Goal: Transaction & Acquisition: Purchase product/service

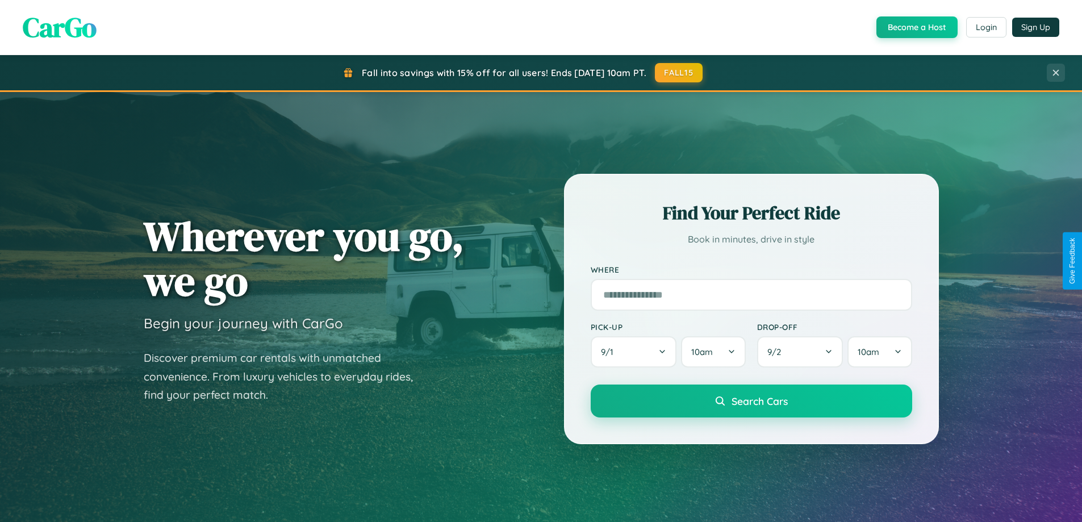
scroll to position [490, 0]
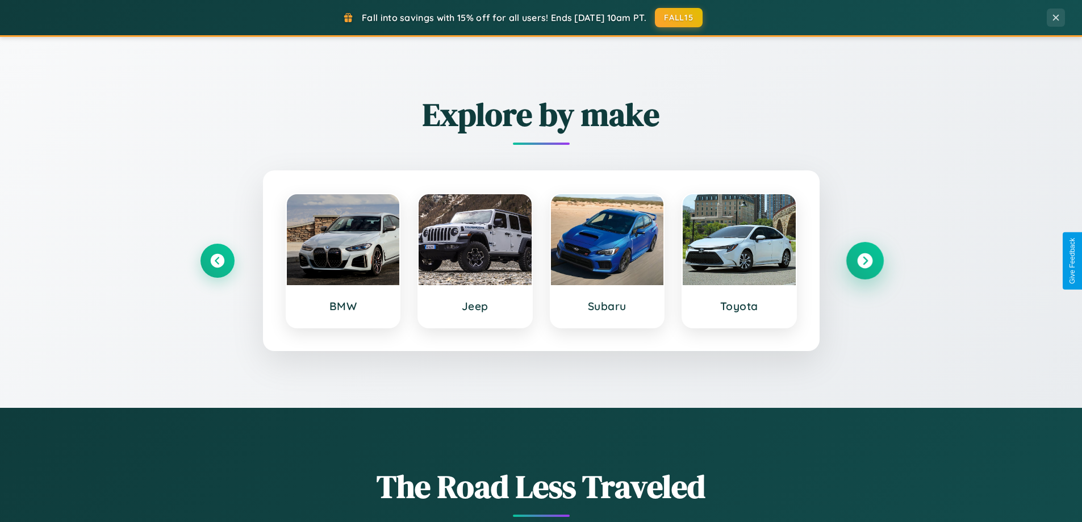
click at [865, 261] on icon at bounding box center [864, 260] width 15 height 15
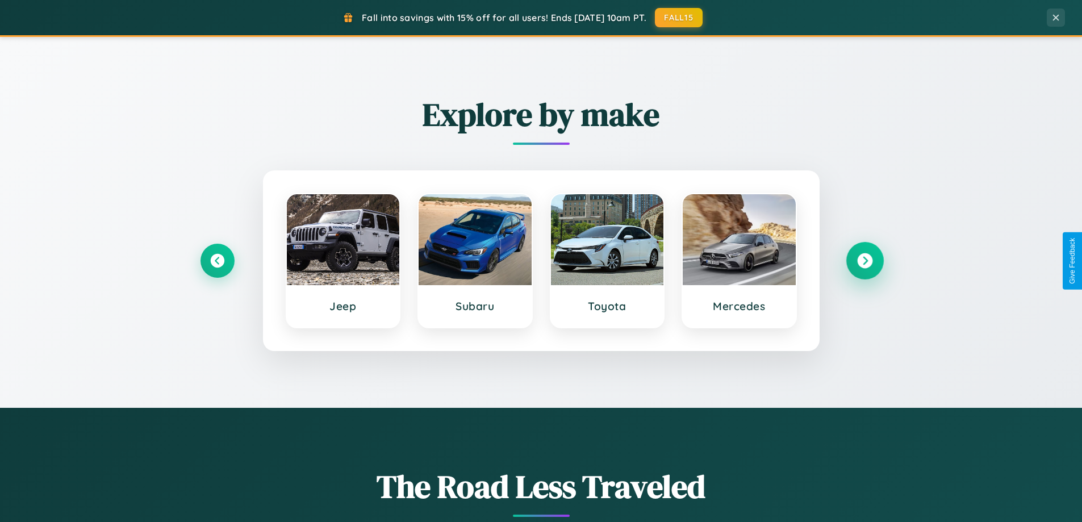
click at [865, 261] on icon at bounding box center [864, 260] width 15 height 15
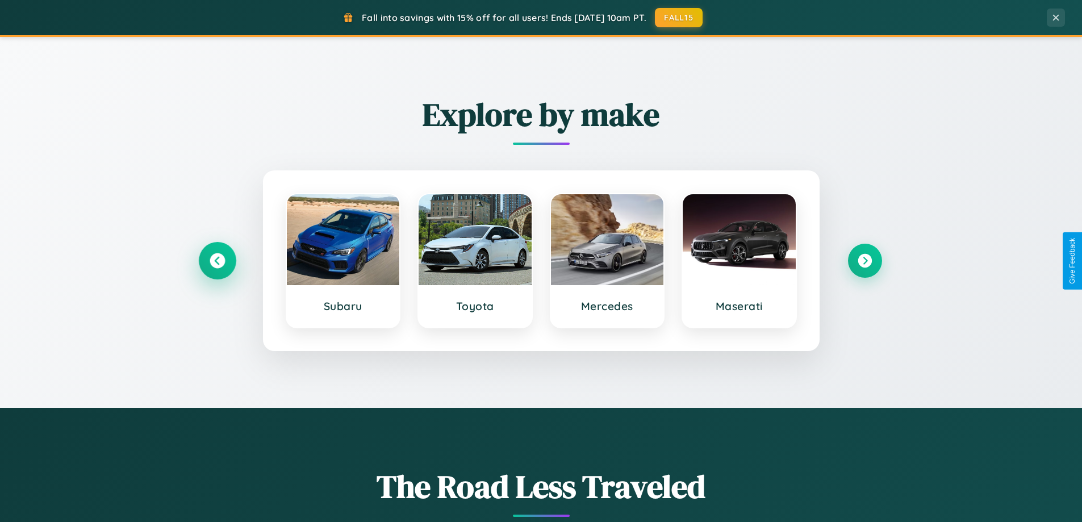
click at [217, 261] on icon at bounding box center [217, 260] width 15 height 15
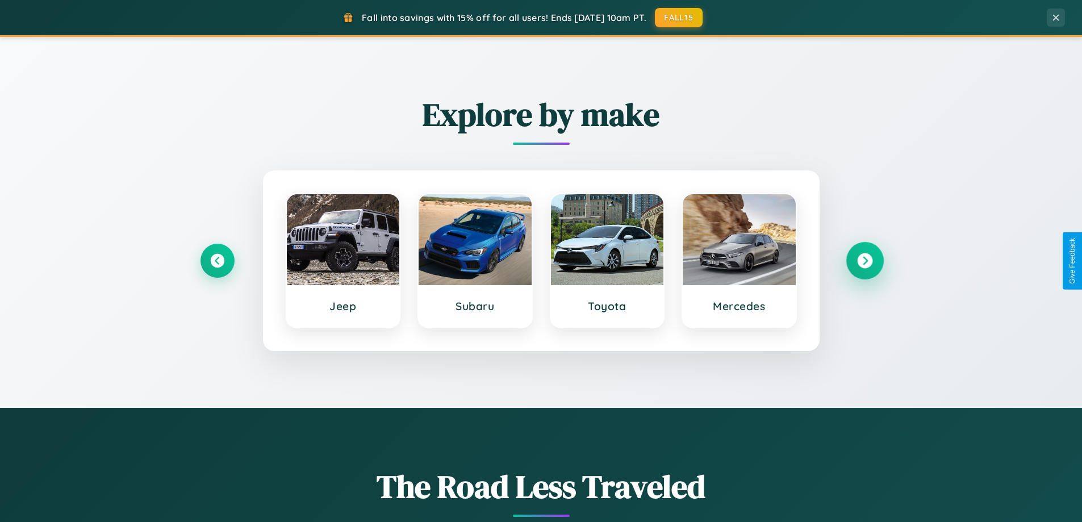
click at [865, 261] on icon at bounding box center [864, 260] width 15 height 15
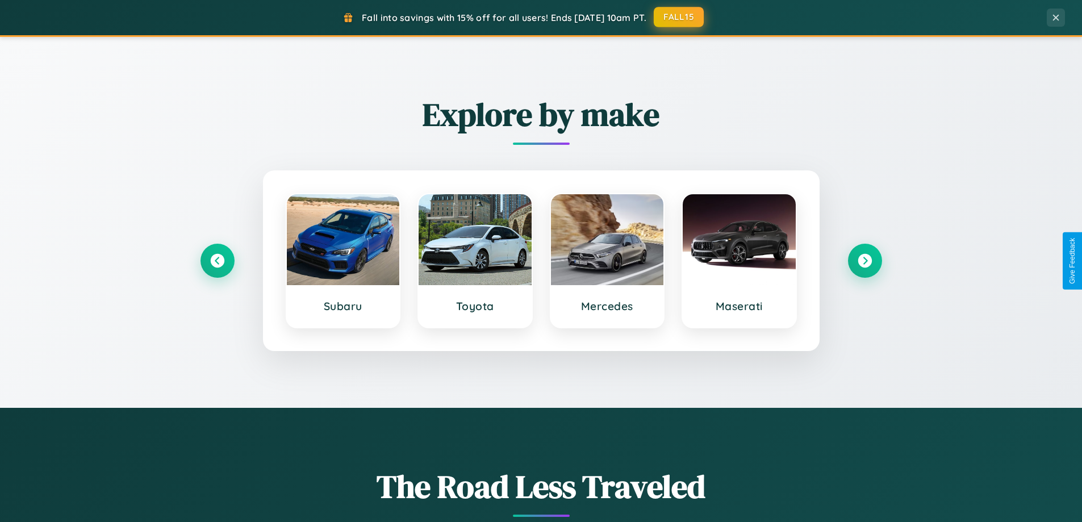
click at [680, 17] on button "FALL15" at bounding box center [679, 17] width 50 height 20
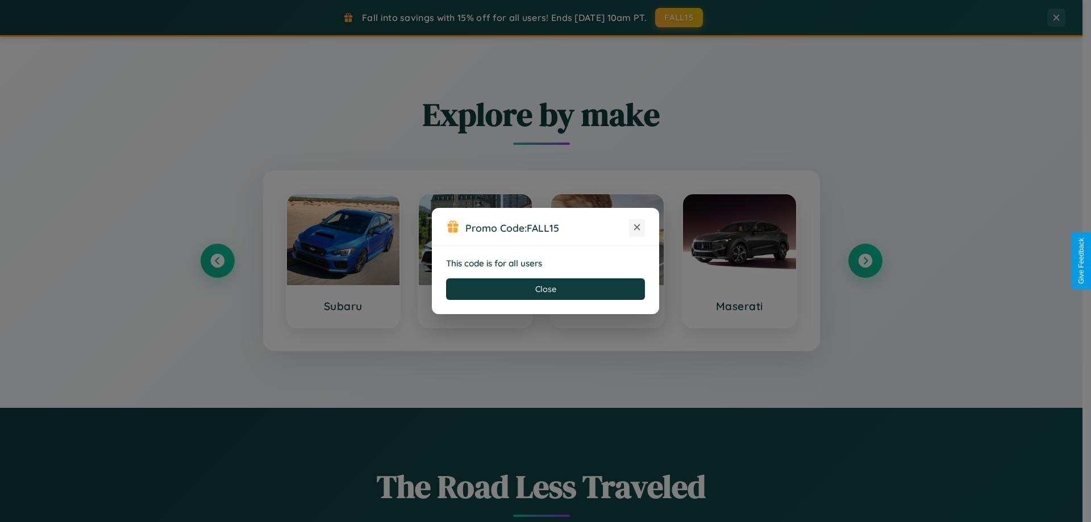
click at [637, 228] on icon at bounding box center [636, 227] width 11 height 11
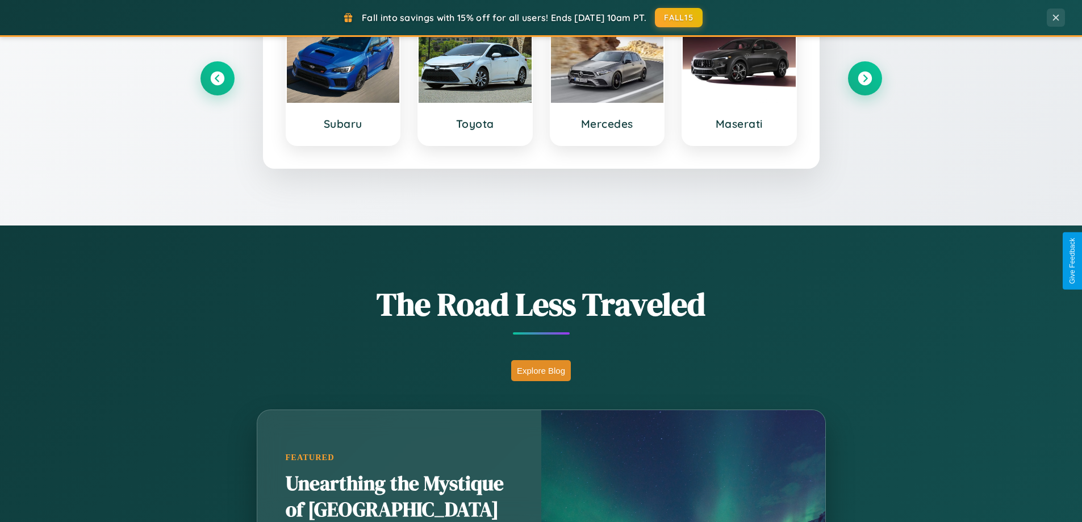
scroll to position [782, 0]
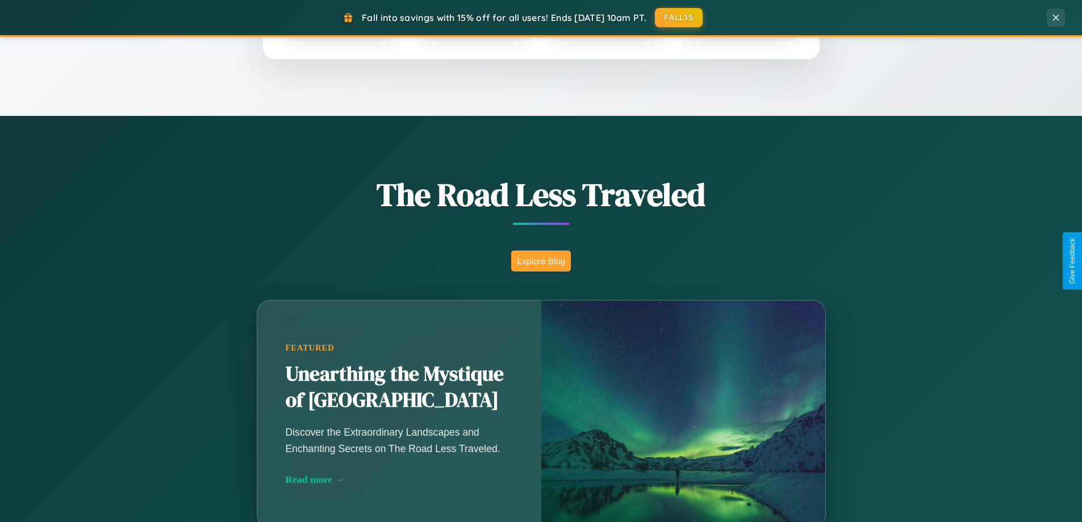
click at [541, 261] on button "Explore Blog" at bounding box center [541, 261] width 60 height 21
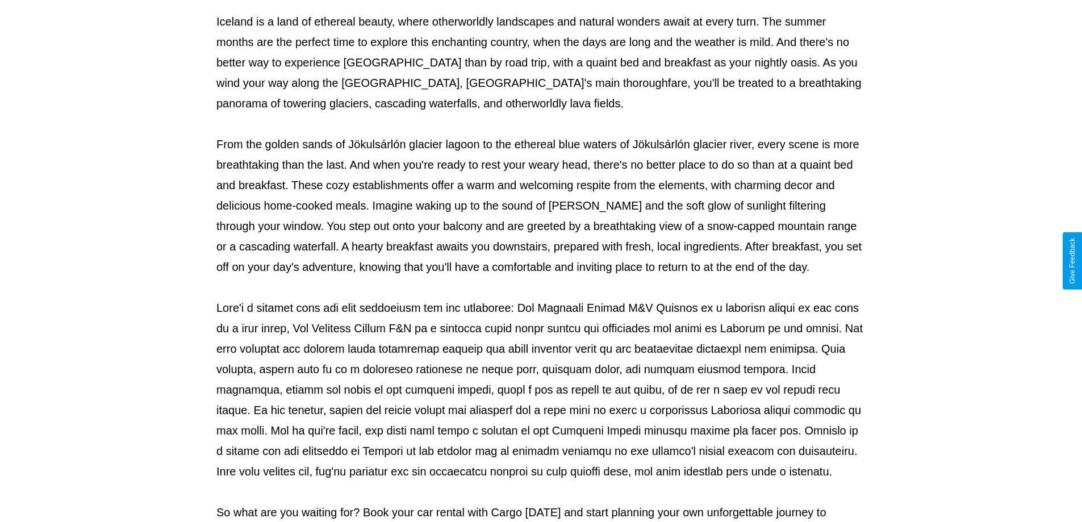
scroll to position [368, 0]
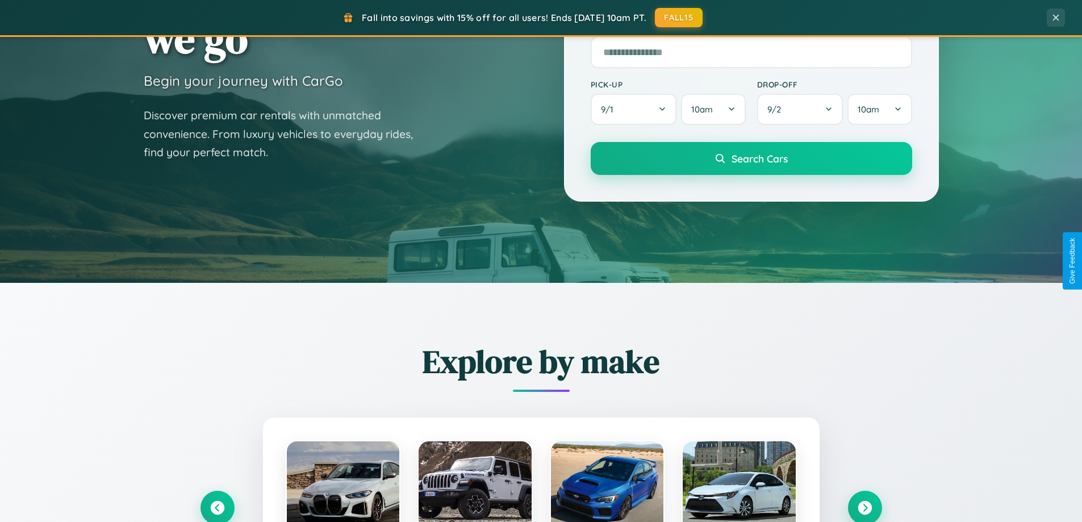
scroll to position [34, 0]
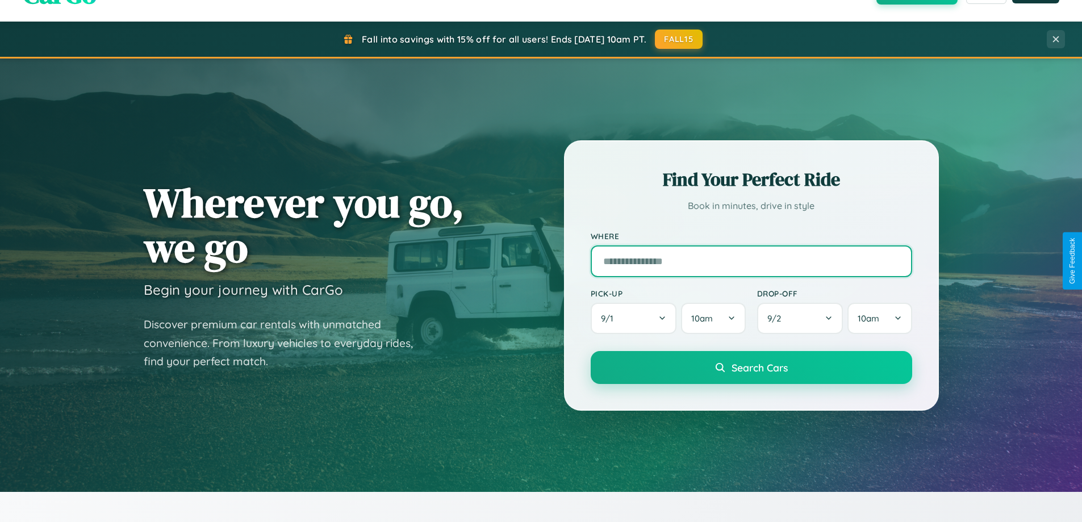
click at [751, 261] on input "text" at bounding box center [752, 261] width 322 height 32
type input "******"
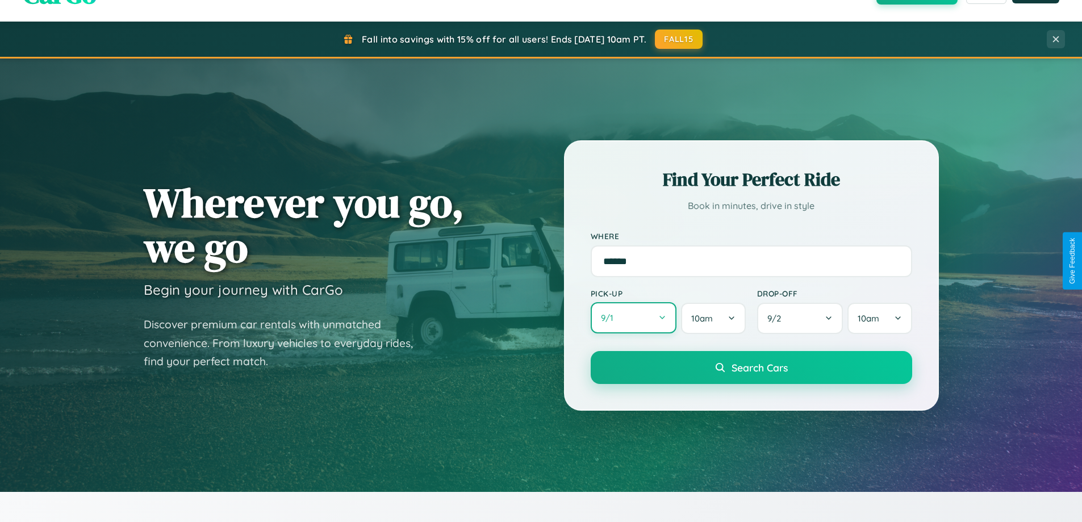
click at [634, 319] on button "9 / 1" at bounding box center [634, 317] width 86 height 31
select select "*"
select select "****"
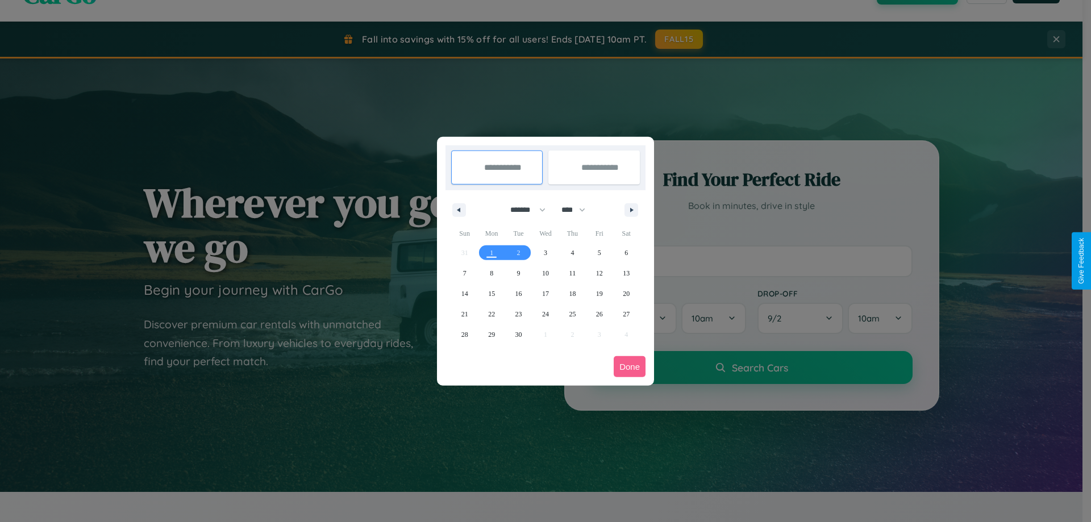
click at [523, 210] on select "******* ******** ***** ***** *** **** **** ****** ********* ******* ******** **…" at bounding box center [526, 210] width 48 height 19
select select "*"
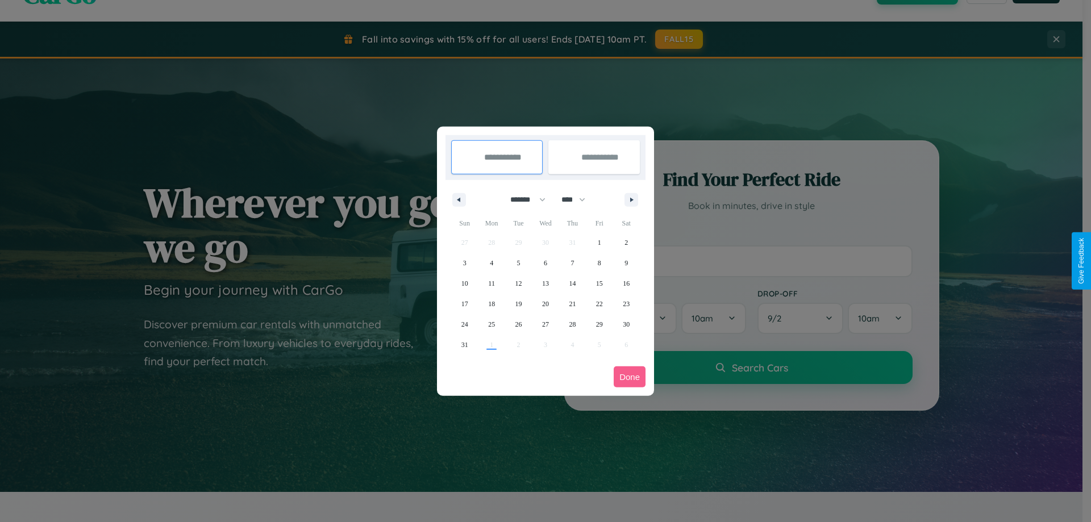
drag, startPoint x: 578, startPoint y: 199, endPoint x: 546, endPoint y: 228, distance: 43.5
click at [578, 199] on select "**** **** **** **** **** **** **** **** **** **** **** **** **** **** **** ****…" at bounding box center [573, 199] width 34 height 19
select select "****"
click at [464, 303] on span "16" at bounding box center [464, 304] width 7 height 20
type input "**********"
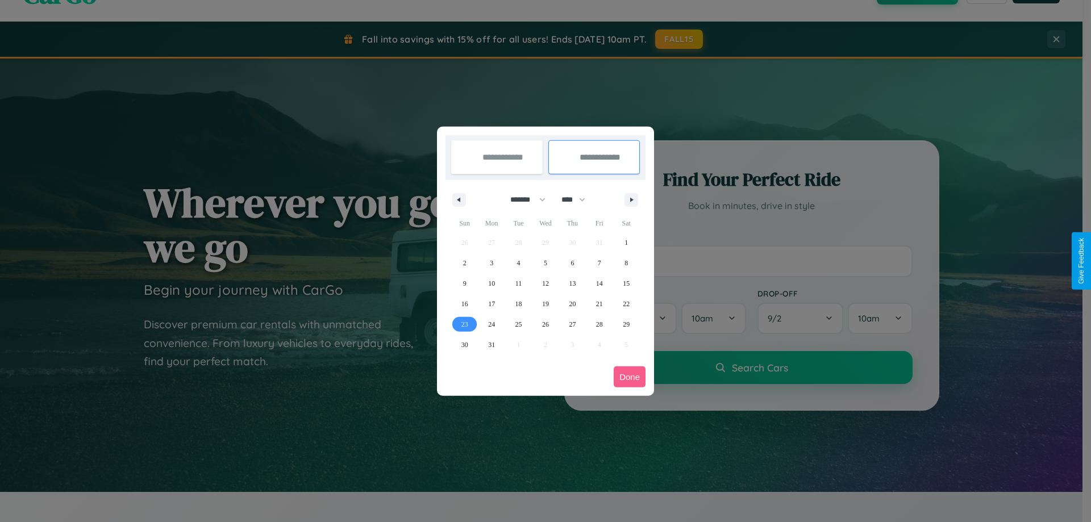
click at [464, 324] on span "23" at bounding box center [464, 324] width 7 height 20
type input "**********"
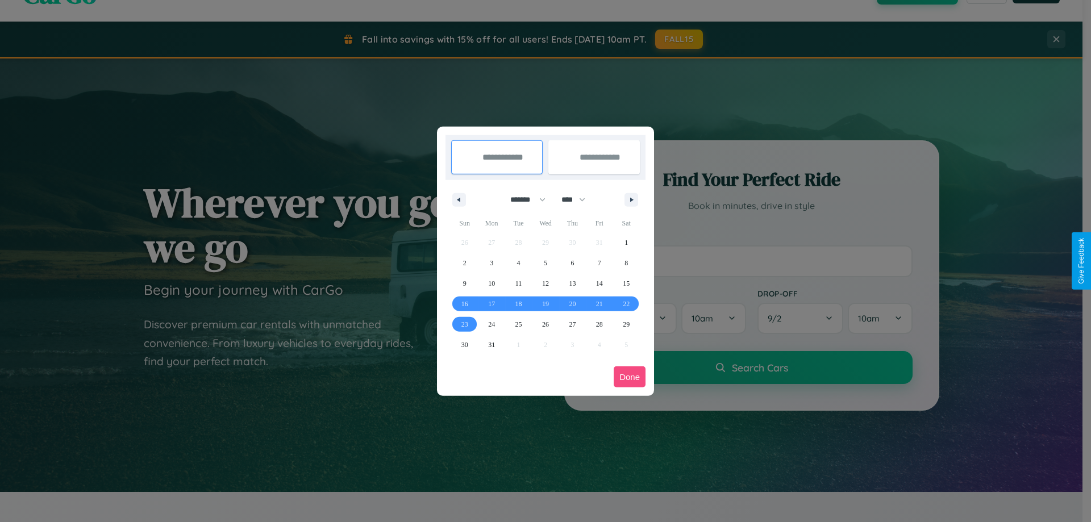
click at [630, 377] on button "Done" at bounding box center [630, 377] width 32 height 21
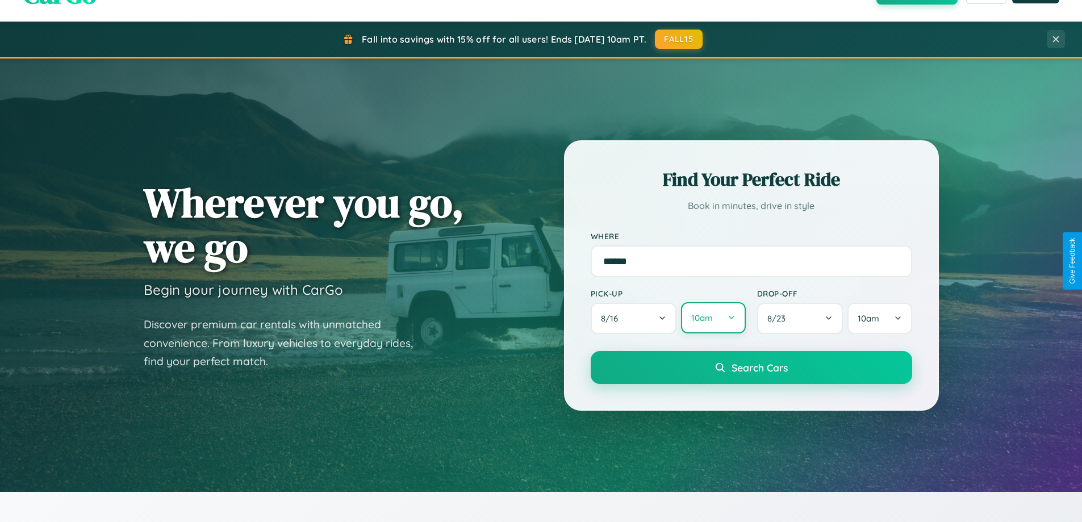
click at [713, 318] on button "10am" at bounding box center [713, 317] width 64 height 31
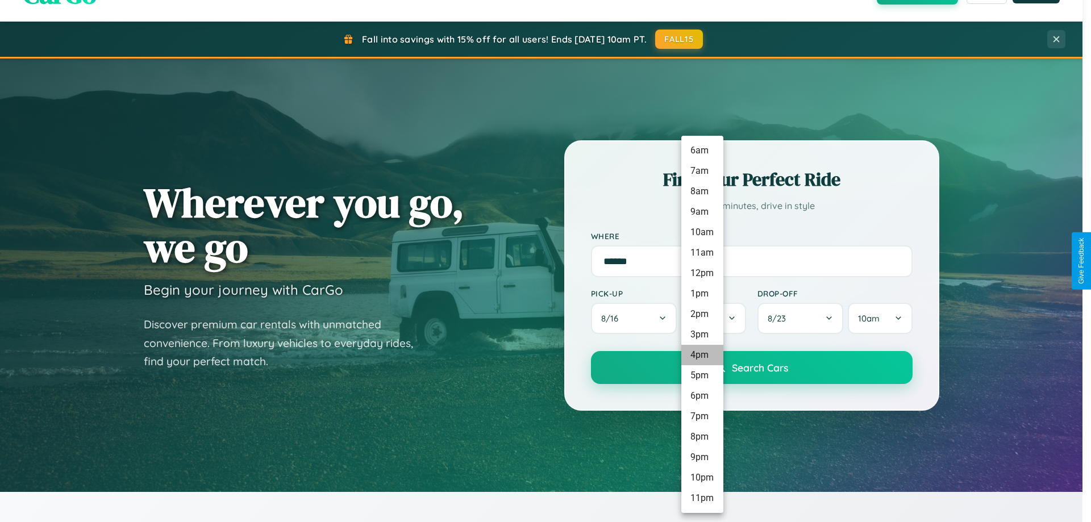
click at [702, 355] on li "4pm" at bounding box center [702, 355] width 42 height 20
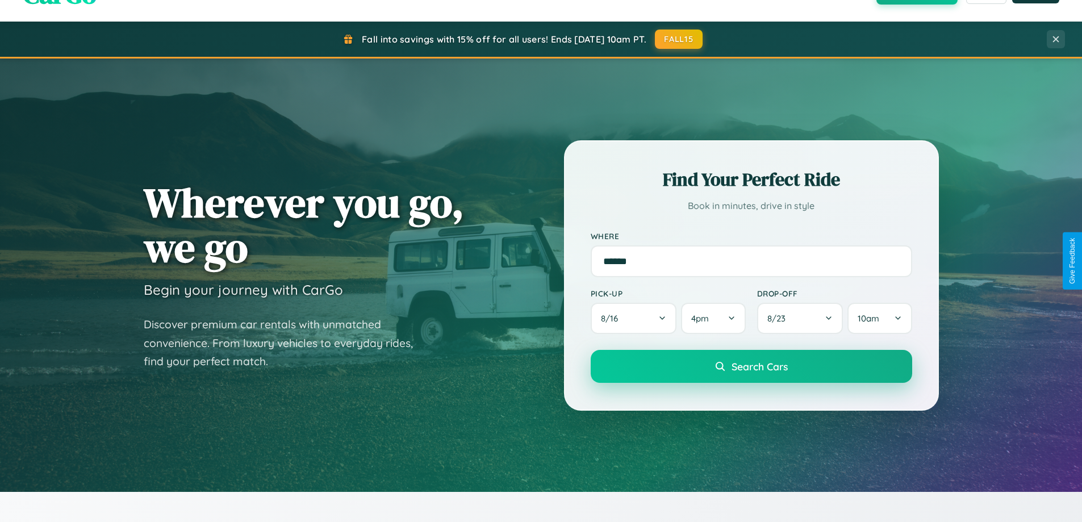
click at [751, 367] on span "Search Cars" at bounding box center [760, 366] width 56 height 13
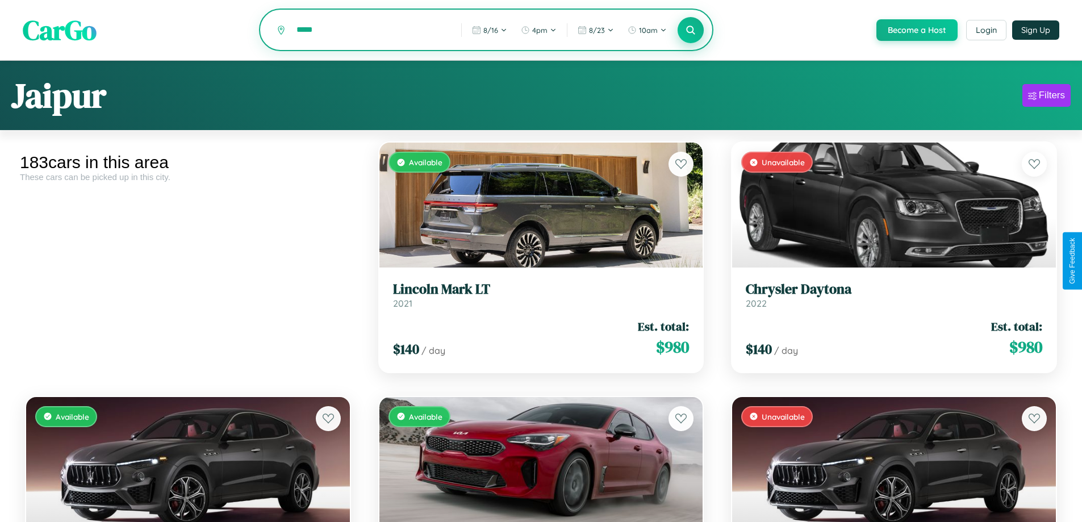
type input "*****"
click at [690, 31] on icon at bounding box center [691, 29] width 11 height 11
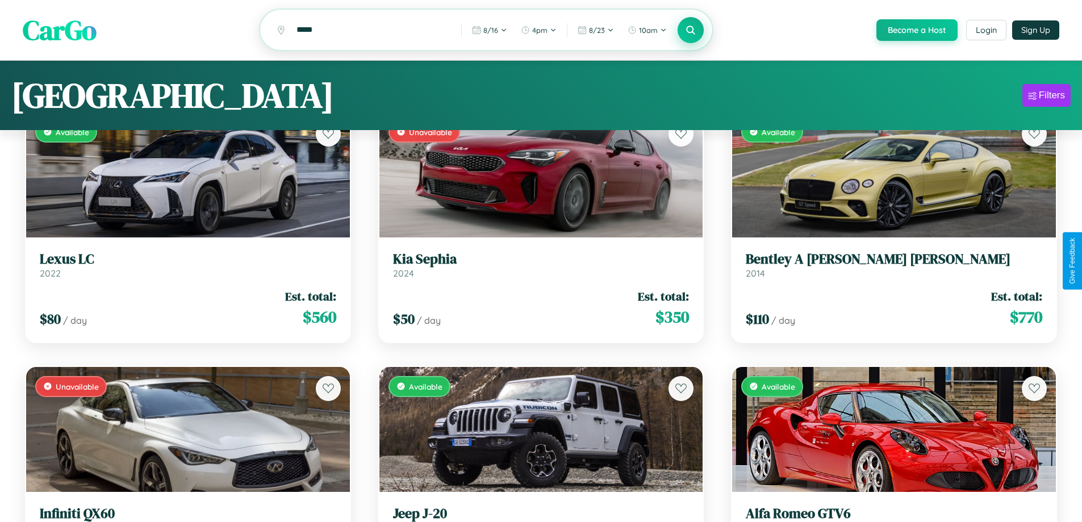
scroll to position [69, 0]
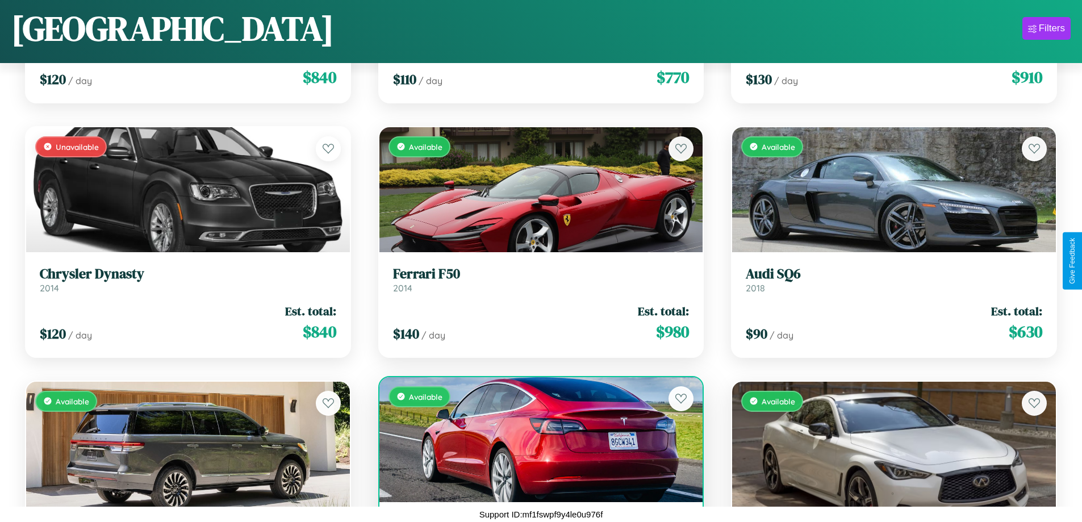
click at [536, 444] on div "Available" at bounding box center [542, 439] width 324 height 125
click at [536, 439] on div "Available" at bounding box center [542, 439] width 324 height 125
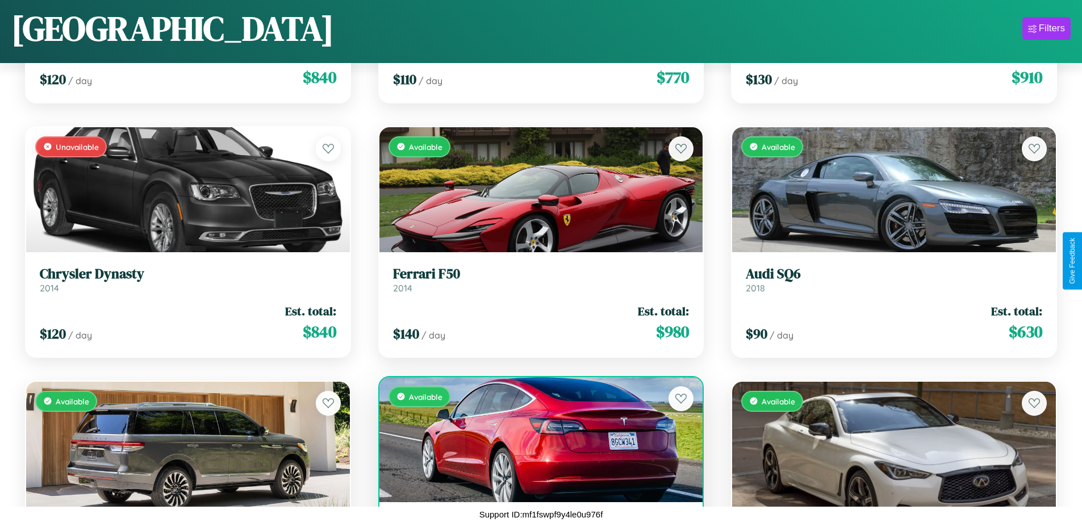
click at [536, 439] on div "Available" at bounding box center [542, 439] width 324 height 125
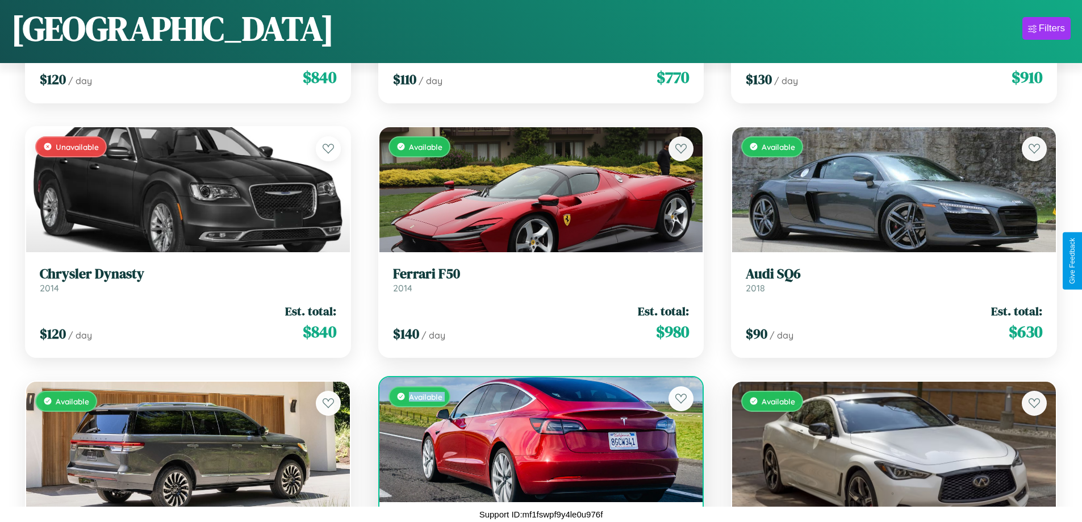
click at [536, 439] on div "Available" at bounding box center [542, 439] width 324 height 125
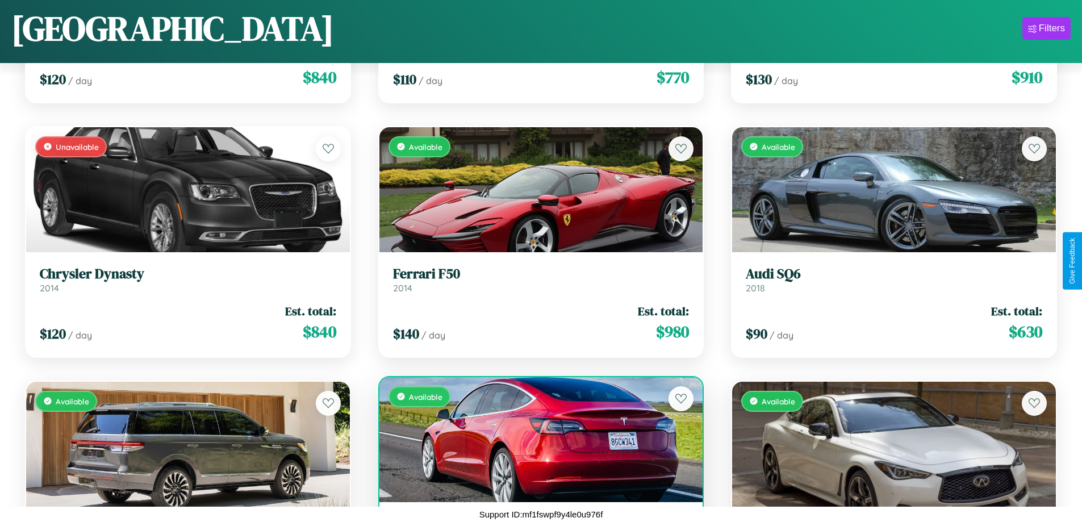
click at [536, 439] on div "Available" at bounding box center [542, 439] width 324 height 125
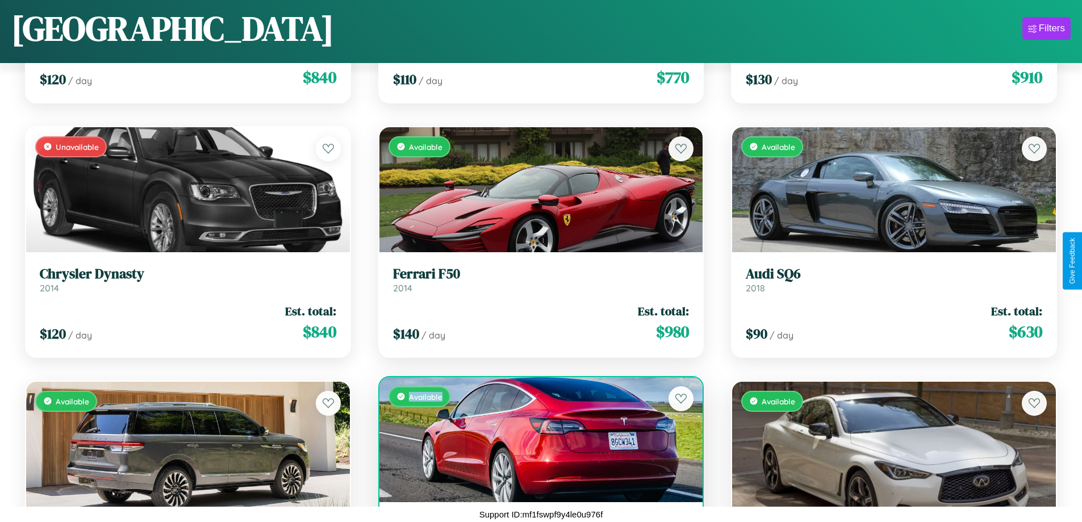
click at [536, 439] on div "Available" at bounding box center [542, 439] width 324 height 125
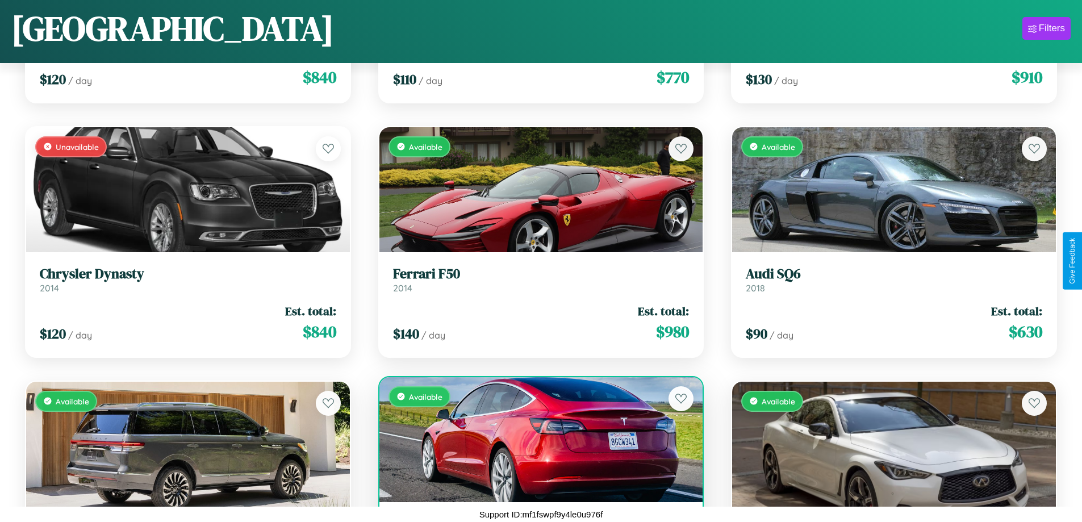
scroll to position [10163, 0]
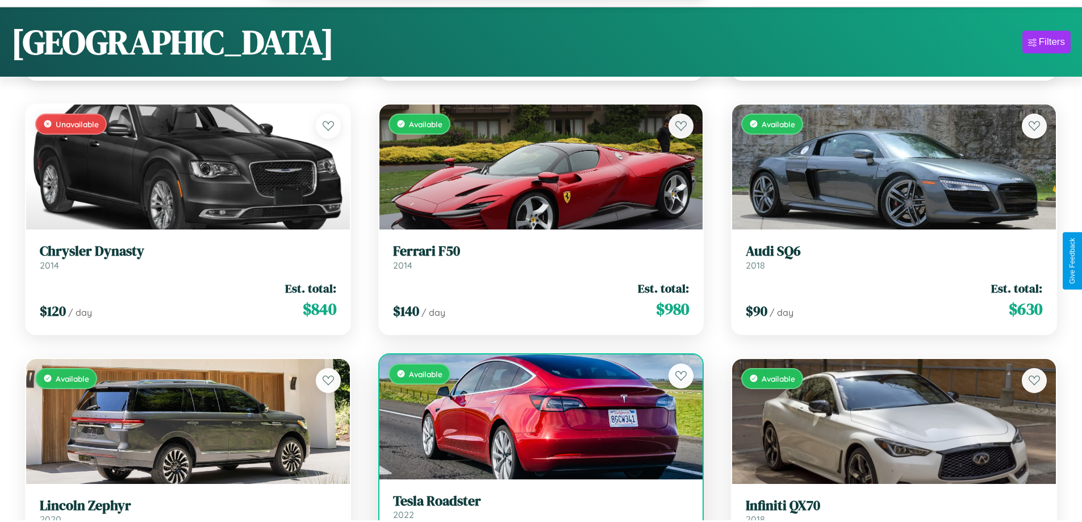
click at [536, 508] on h3 "Tesla Roadster" at bounding box center [541, 501] width 297 height 16
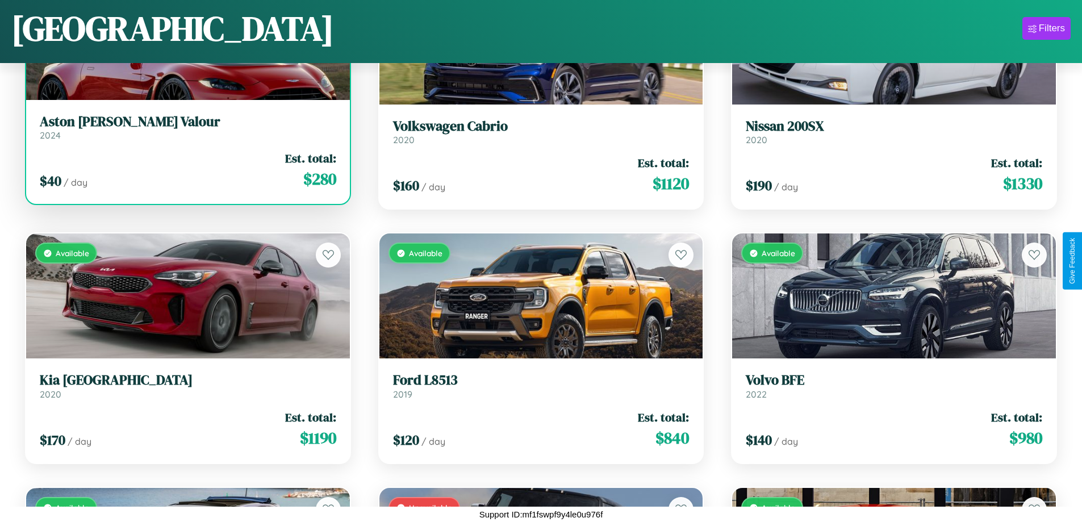
scroll to position [5503, 0]
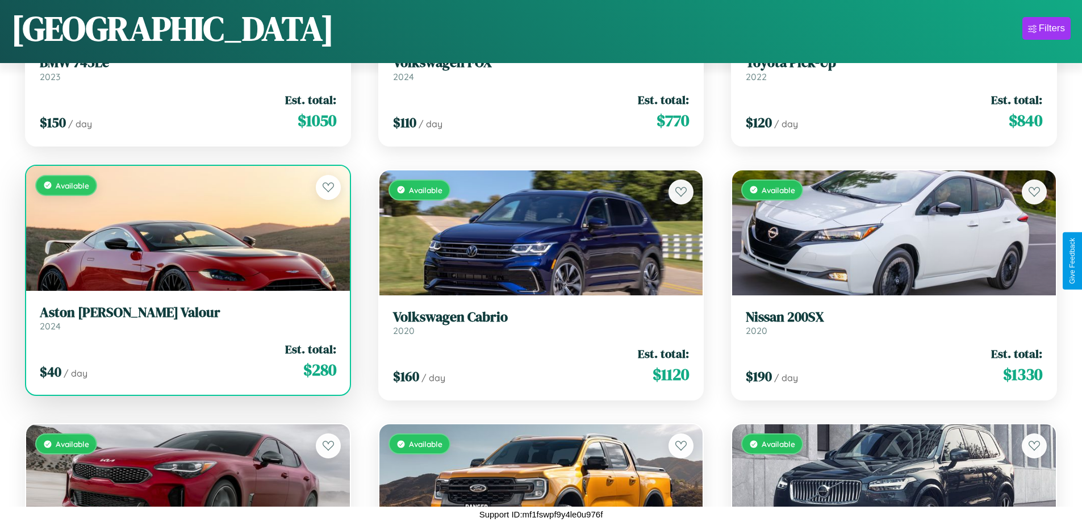
click at [186, 322] on link "Aston [PERSON_NAME] Valour 2024" at bounding box center [188, 319] width 297 height 28
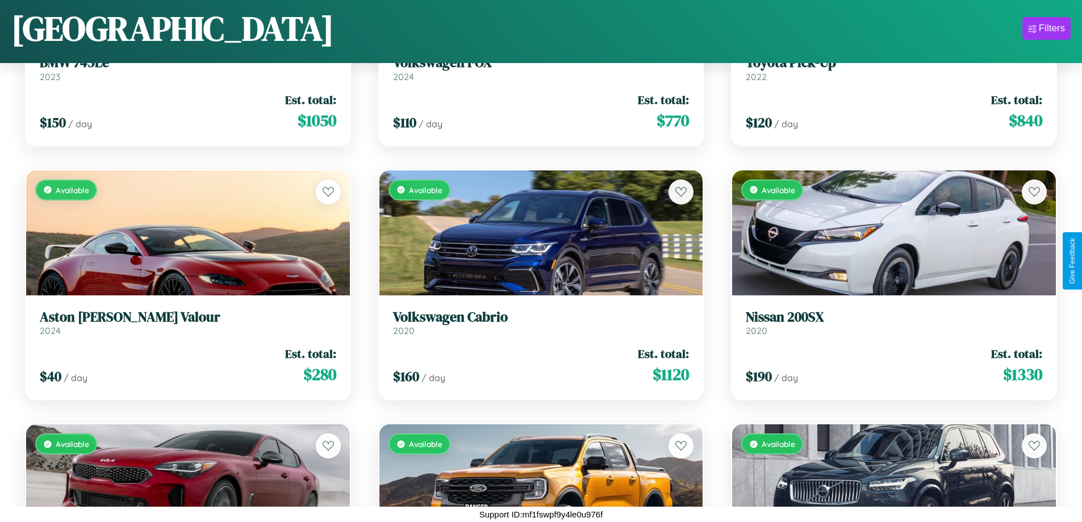
scroll to position [10167, 0]
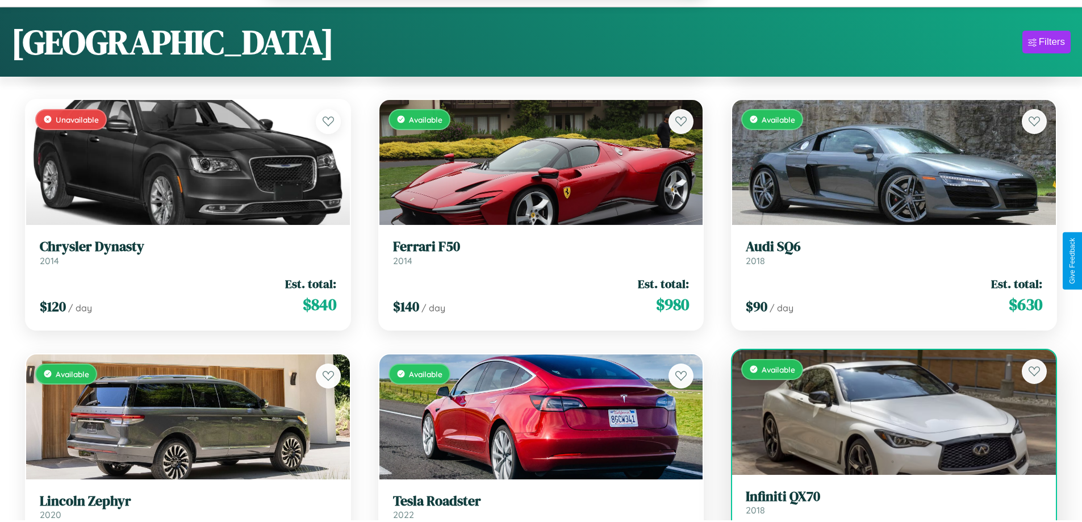
click at [887, 504] on h3 "Infiniti QX70" at bounding box center [894, 497] width 297 height 16
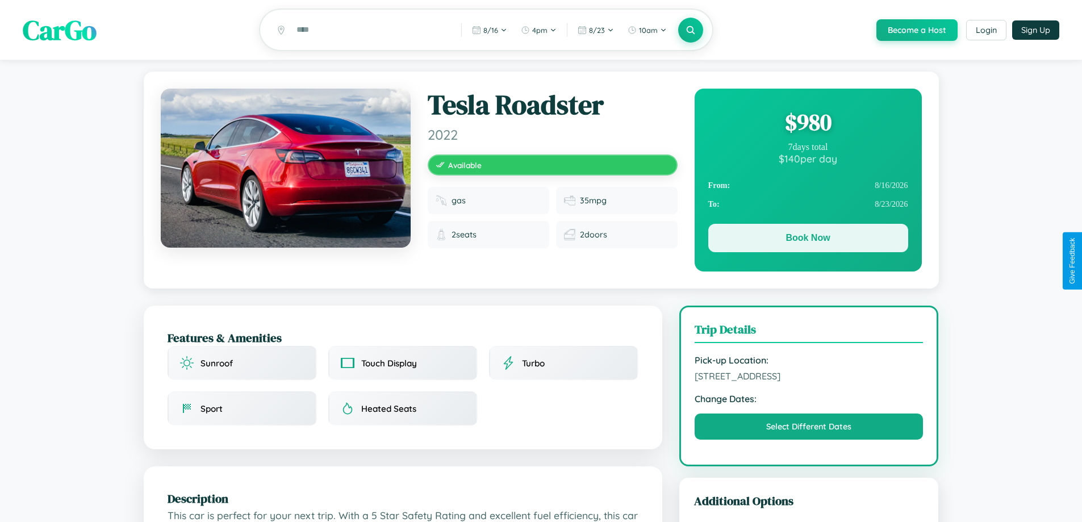
click at [808, 240] on button "Book Now" at bounding box center [809, 238] width 200 height 28
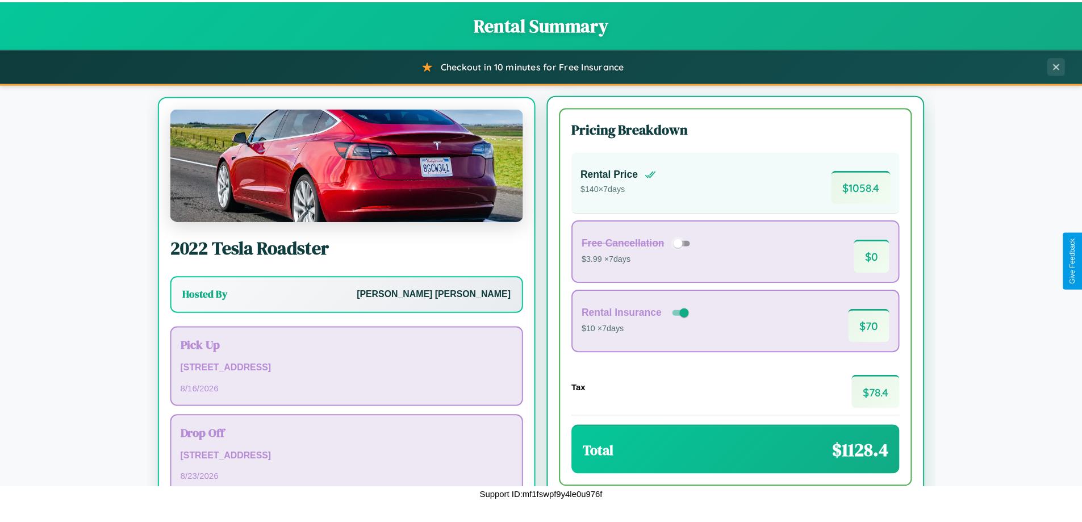
scroll to position [53, 0]
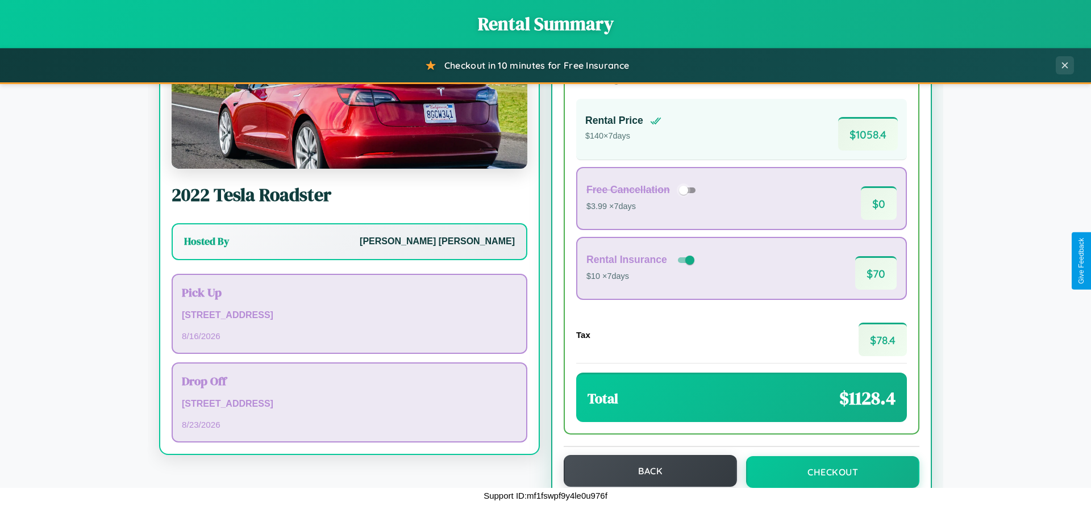
click at [645, 471] on button "Back" at bounding box center [650, 471] width 173 height 32
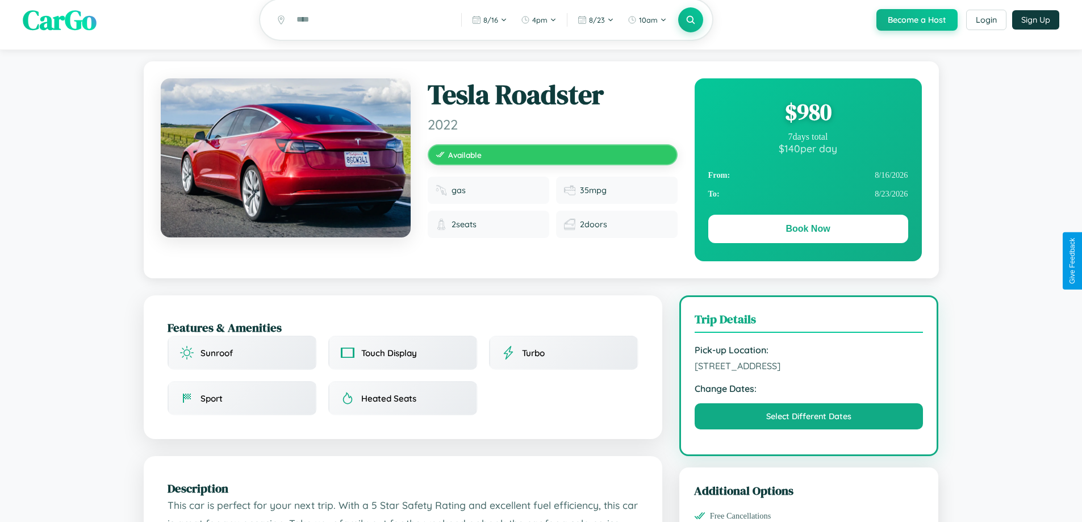
scroll to position [666, 0]
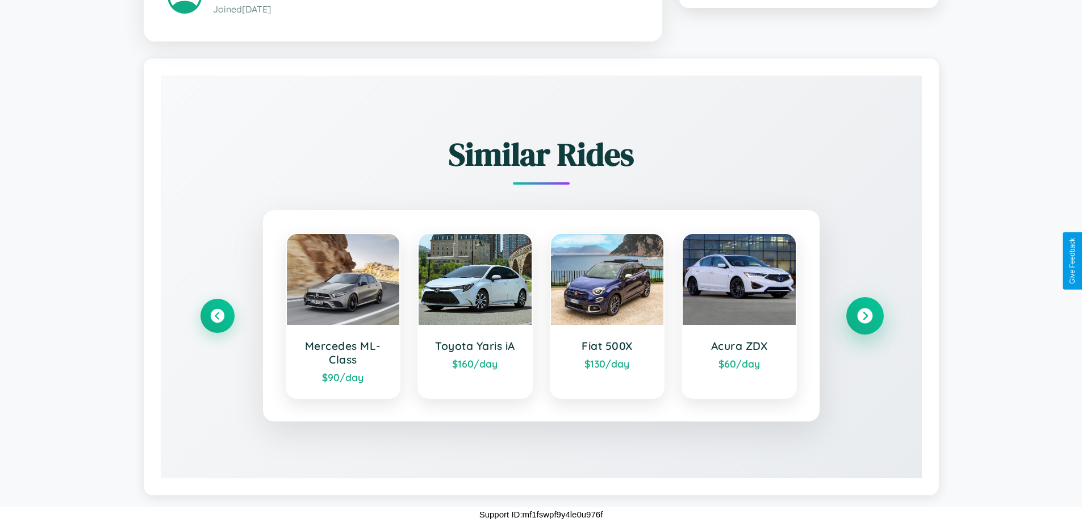
click at [865, 315] on icon at bounding box center [864, 315] width 15 height 15
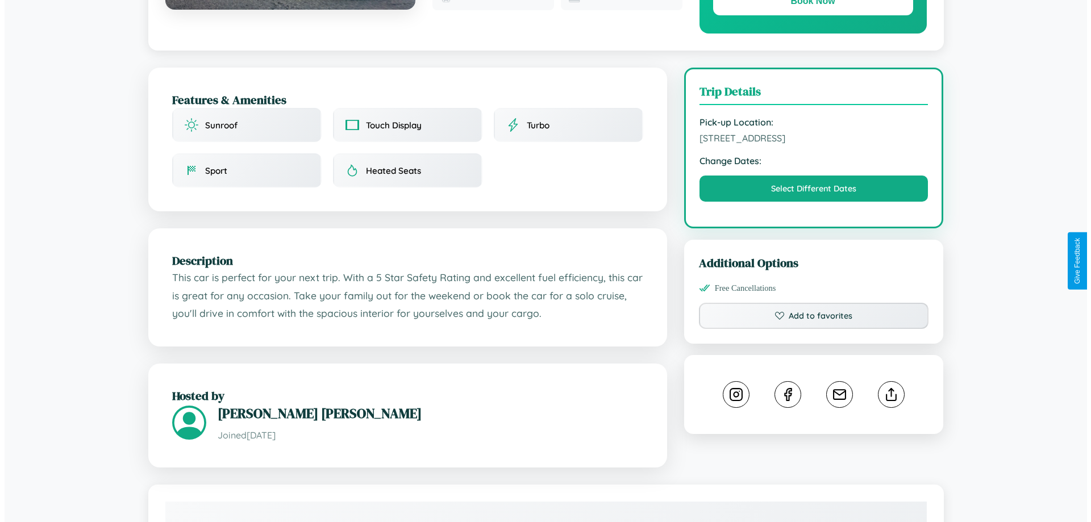
scroll to position [0, 0]
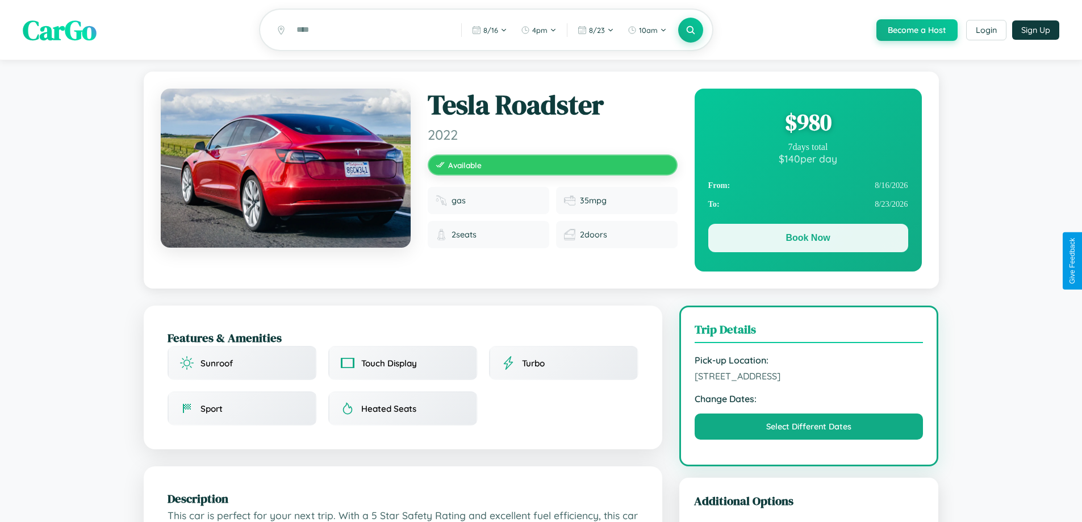
click at [808, 240] on button "Book Now" at bounding box center [809, 238] width 200 height 28
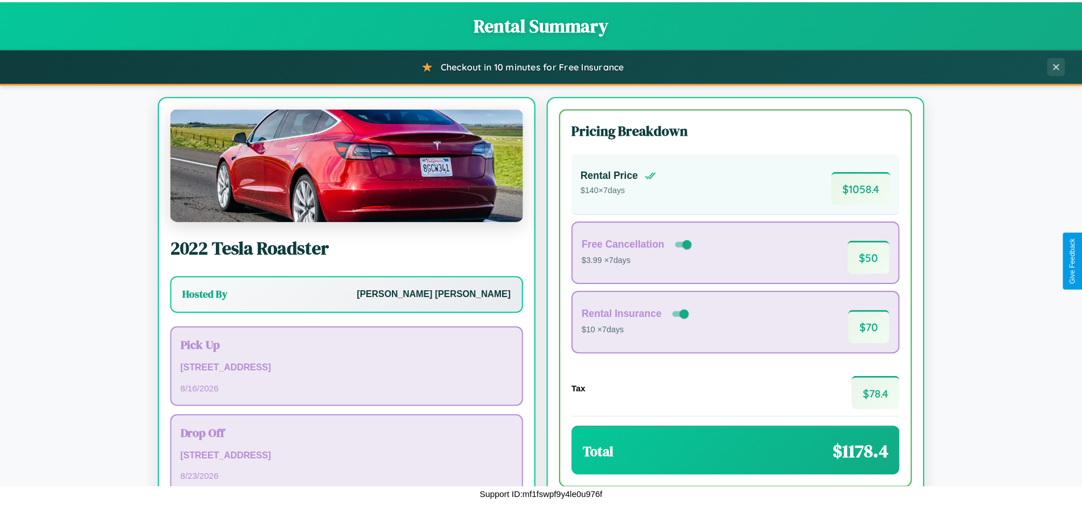
scroll to position [78, 0]
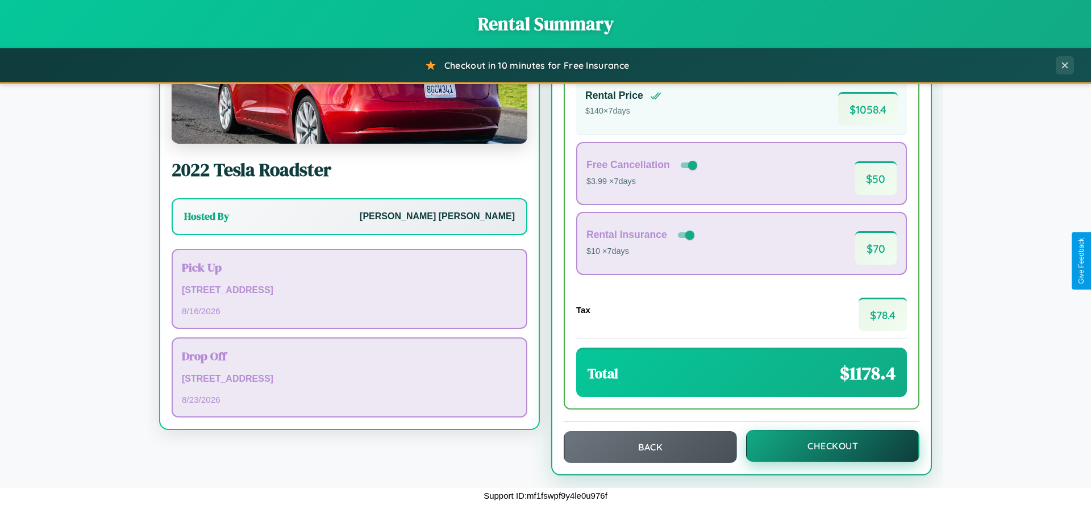
click at [825, 446] on button "Checkout" at bounding box center [832, 446] width 173 height 32
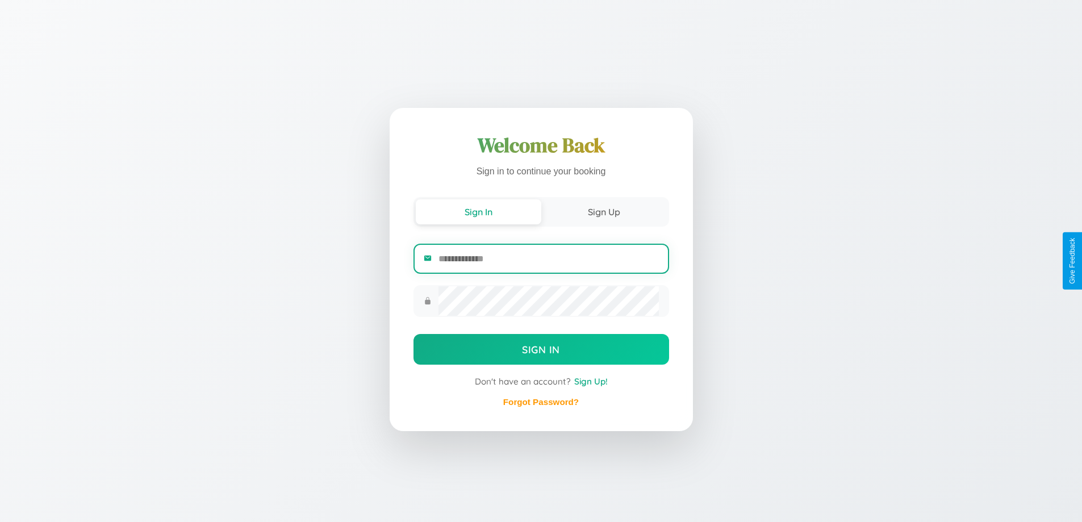
click at [548, 259] on input "email" at bounding box center [549, 259] width 220 height 28
type input "**********"
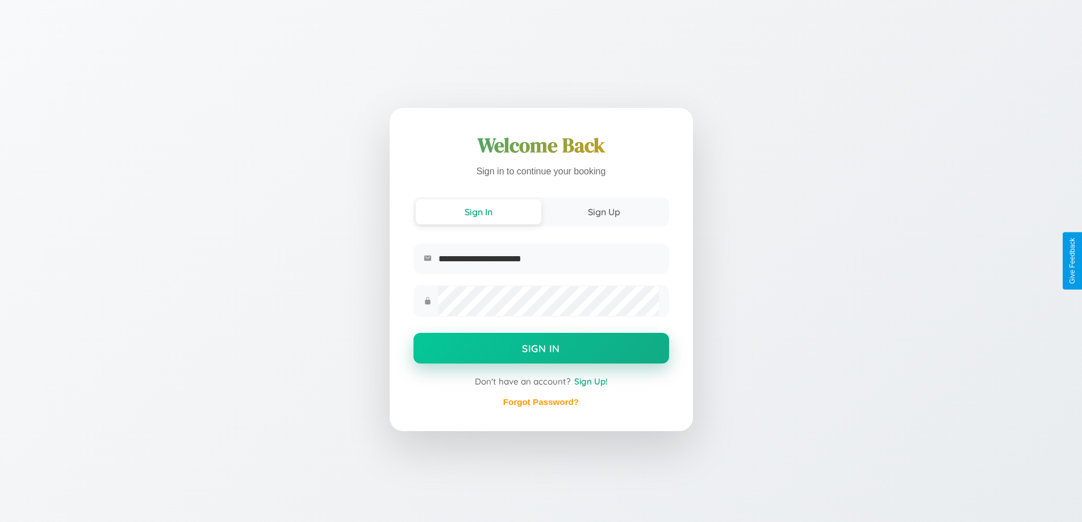
click at [541, 350] on button "Sign In" at bounding box center [542, 348] width 256 height 31
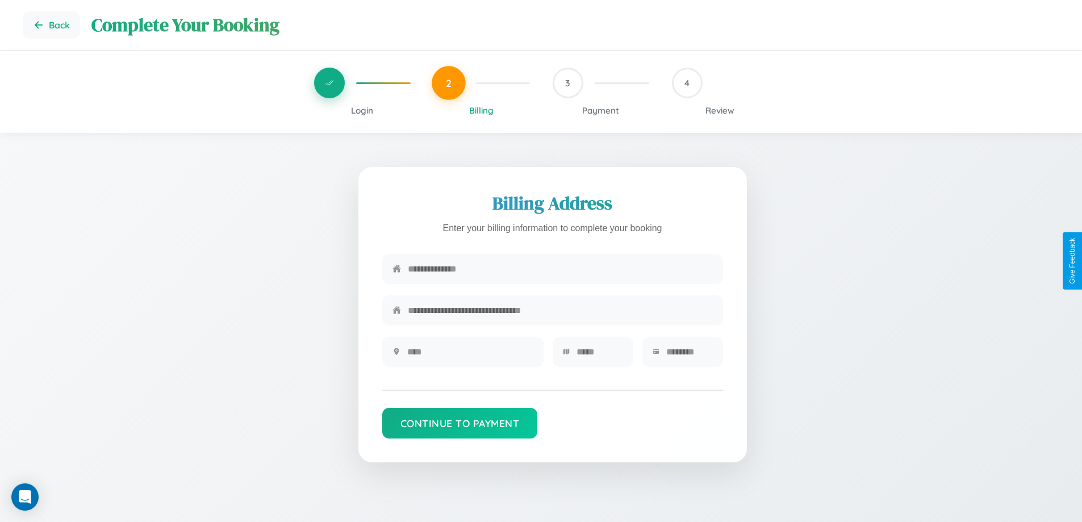
click at [362, 110] on span "Login" at bounding box center [362, 110] width 22 height 11
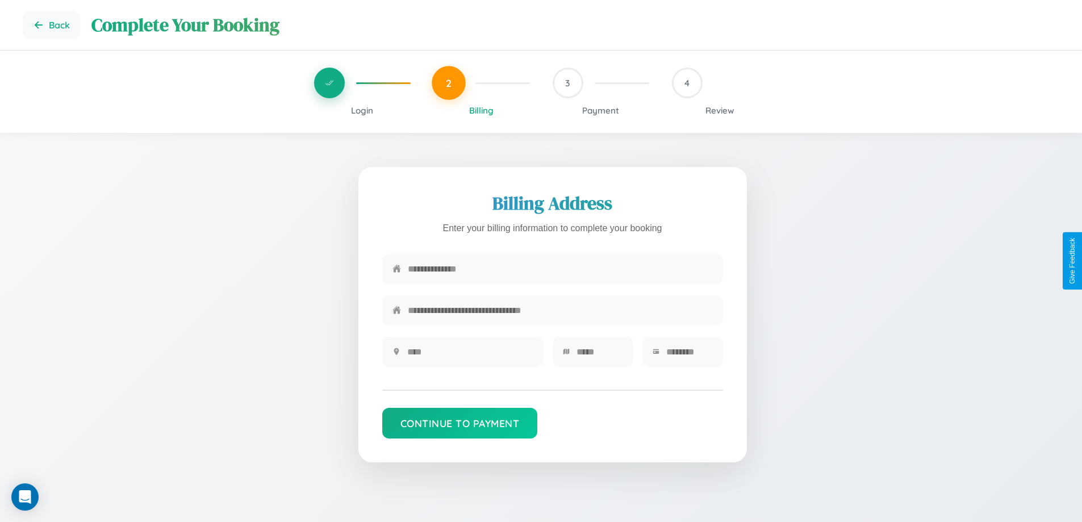
click at [362, 110] on span "Login" at bounding box center [362, 110] width 22 height 11
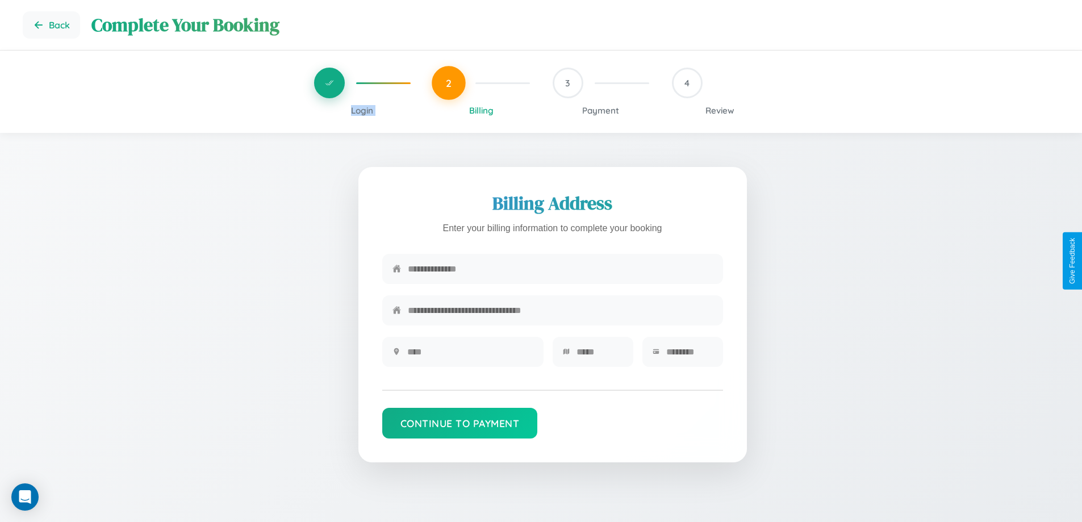
click at [362, 110] on span "Login" at bounding box center [362, 110] width 22 height 11
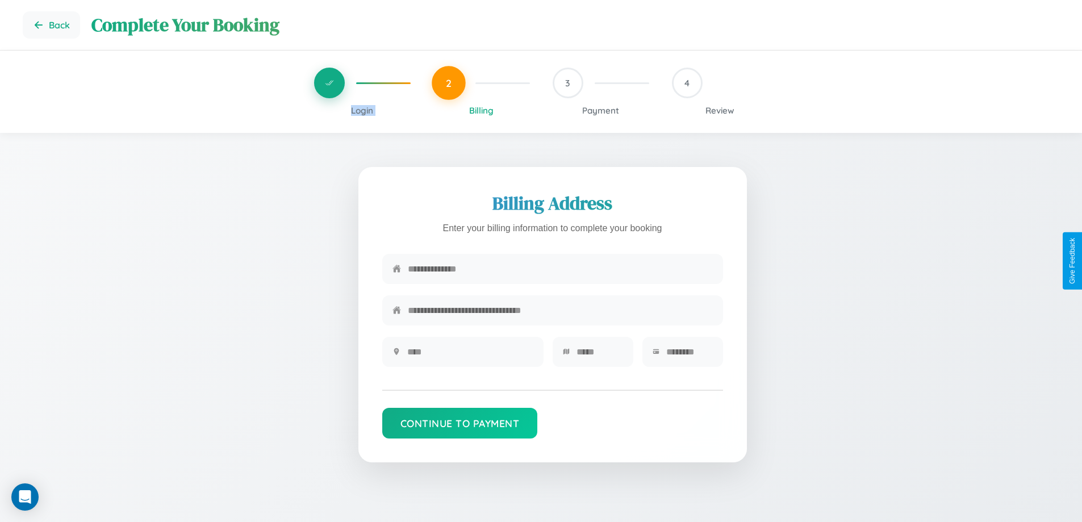
click at [362, 110] on span "Login" at bounding box center [362, 110] width 22 height 11
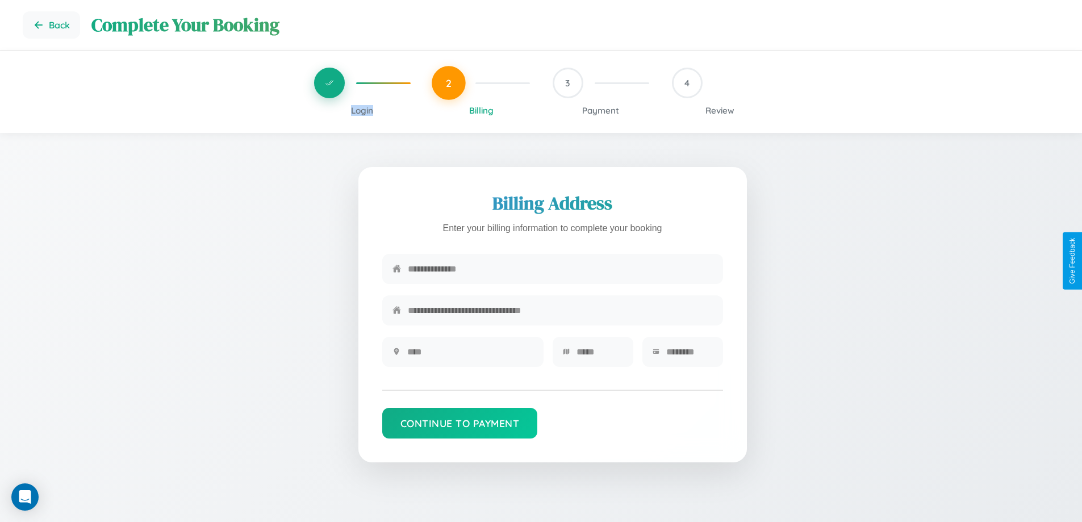
click at [362, 110] on span "Login" at bounding box center [362, 110] width 22 height 11
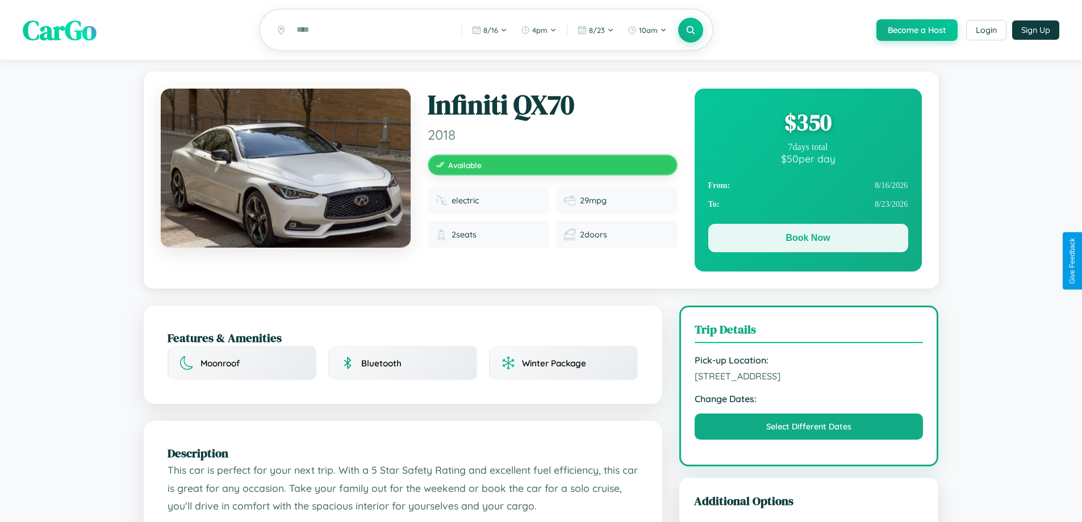
click at [808, 240] on button "Book Now" at bounding box center [809, 238] width 200 height 28
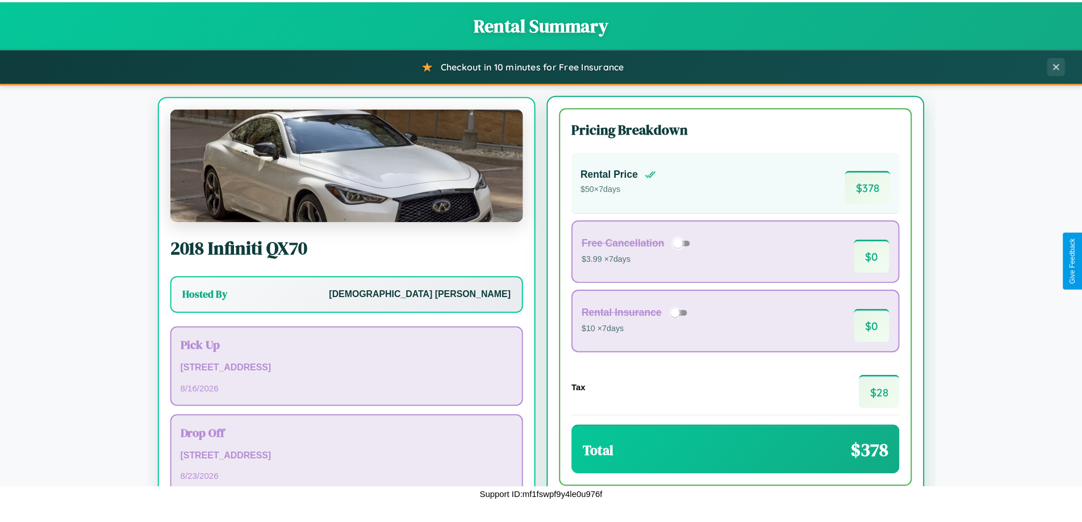
scroll to position [53, 0]
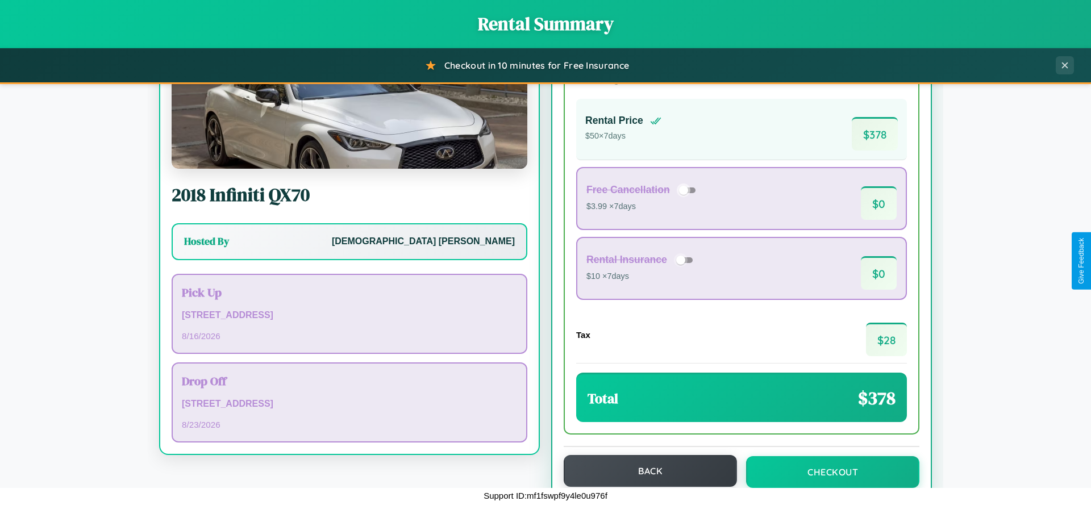
click at [645, 472] on button "Back" at bounding box center [650, 471] width 173 height 32
